Goal: Find specific page/section: Find specific page/section

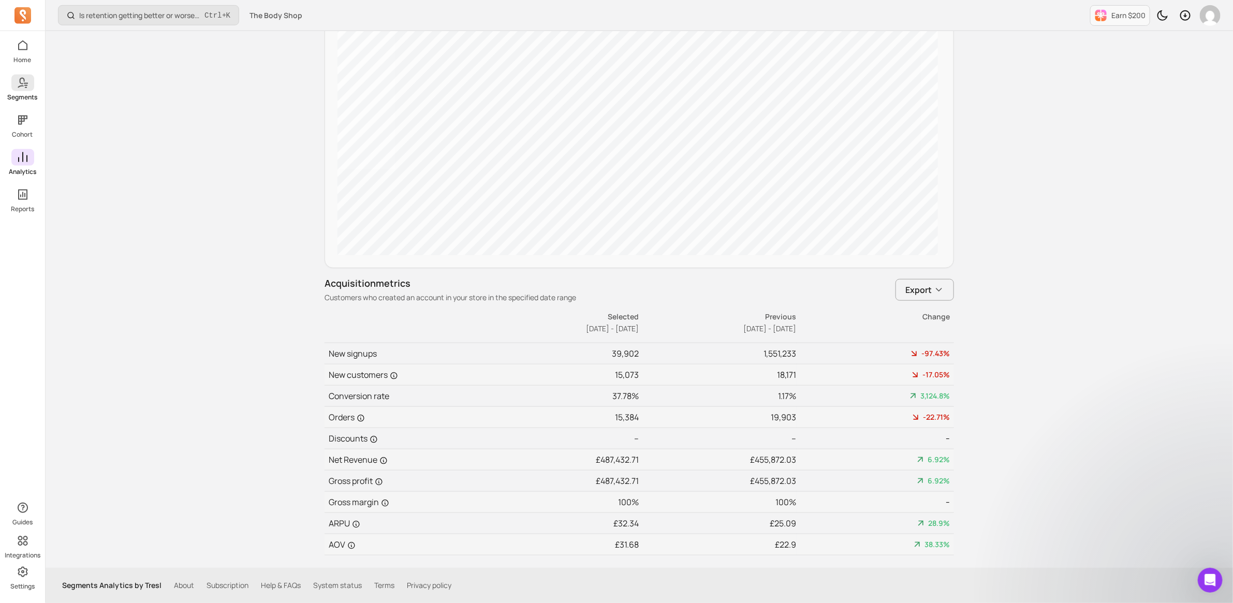
click at [26, 83] on icon at bounding box center [26, 83] width 4 height 1
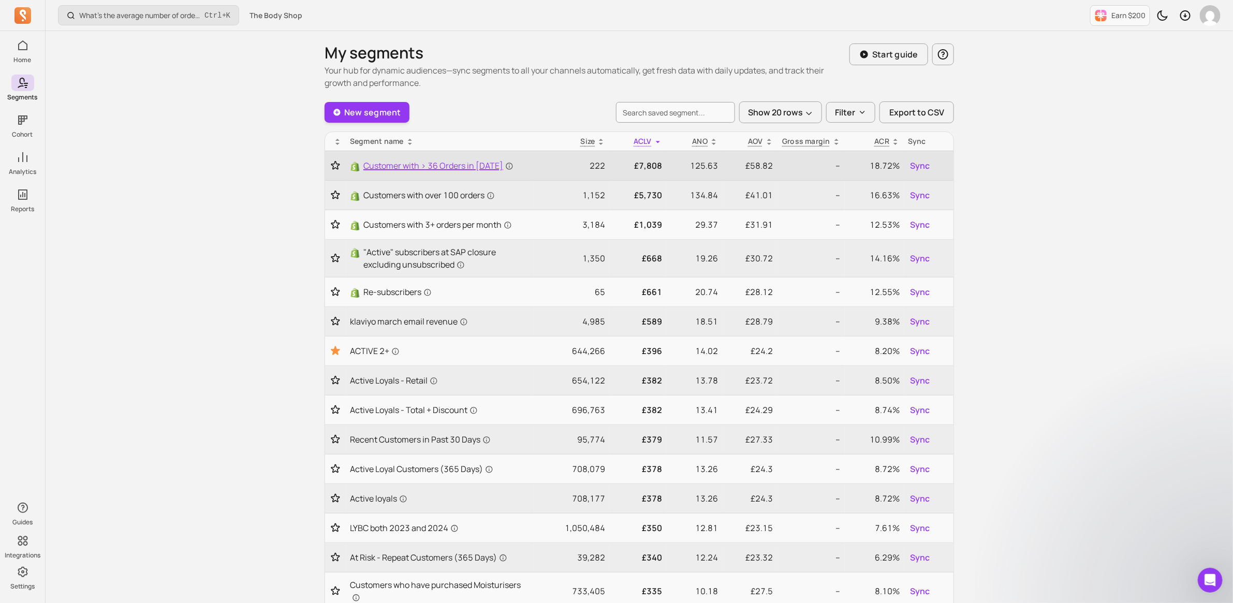
click at [427, 166] on span "Customer with > 36 Orders in [DATE]" at bounding box center [438, 165] width 150 height 12
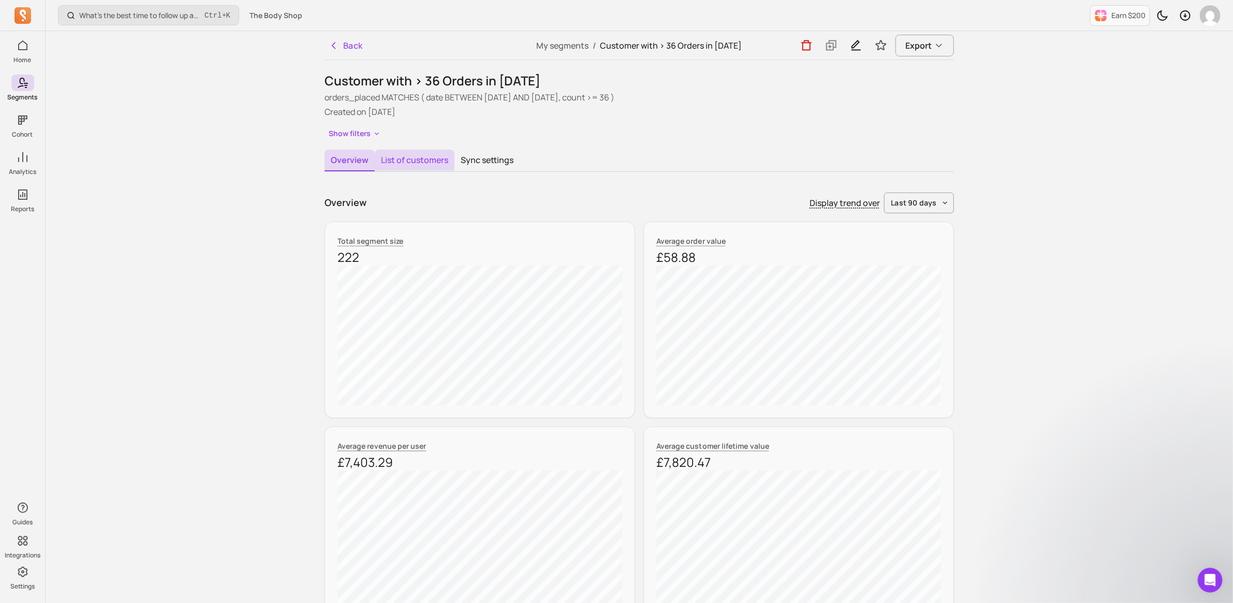
click at [425, 156] on button "List of customers" at bounding box center [415, 161] width 80 height 22
